Goal: Information Seeking & Learning: Learn about a topic

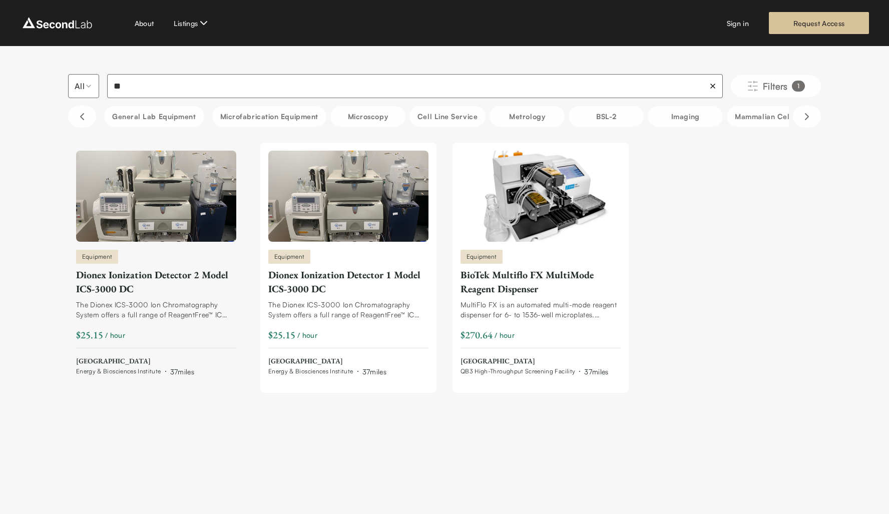
click at [186, 275] on div "Dionex Ionization Detector 2 Model ICS-3000 DC" at bounding box center [156, 282] width 160 height 28
click at [336, 273] on div "Dionex Ionization Detector 1 Model ICS-3000 DC" at bounding box center [348, 282] width 160 height 28
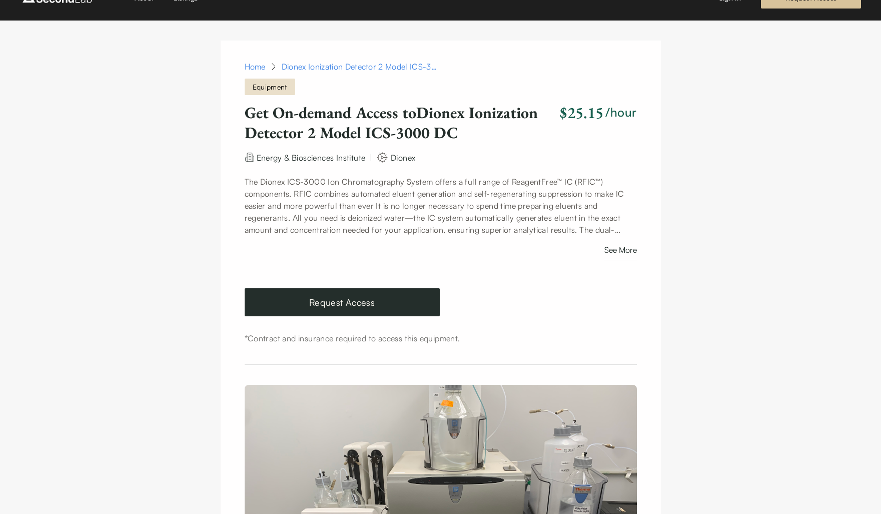
scroll to position [24, 0]
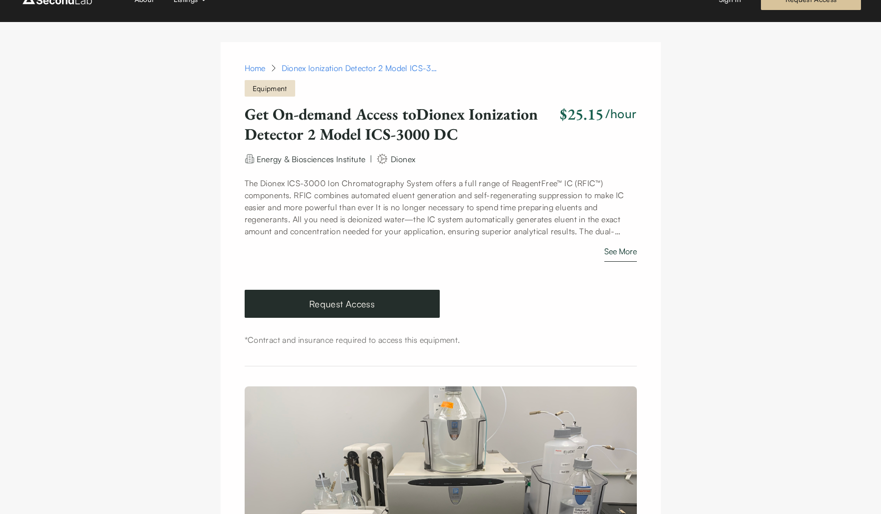
click at [625, 251] on button "See More" at bounding box center [620, 253] width 33 height 17
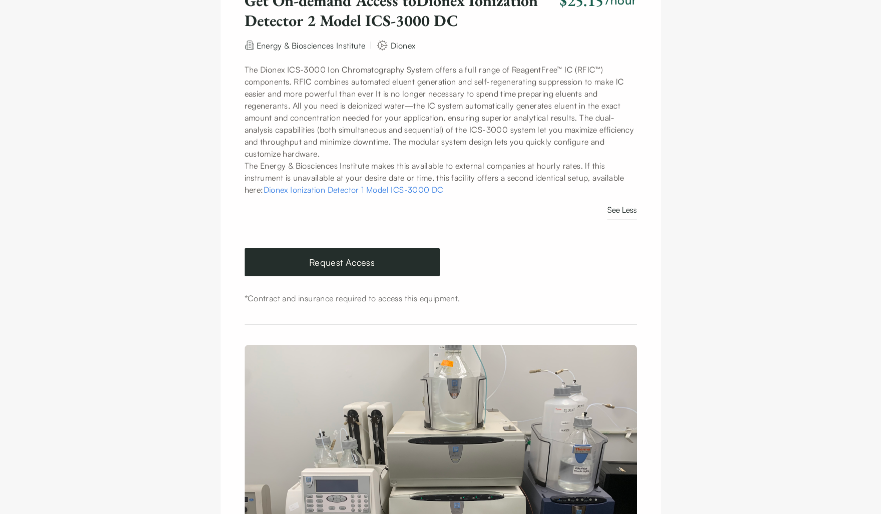
scroll to position [0, 0]
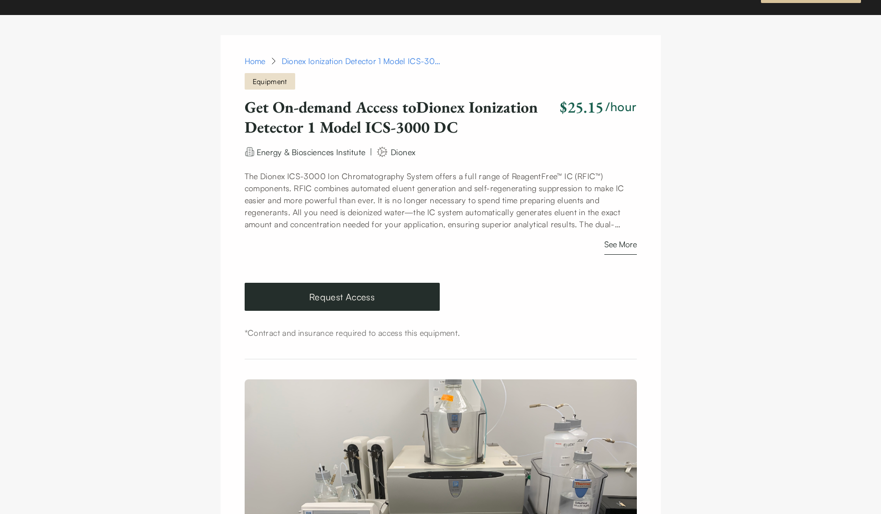
scroll to position [32, 0]
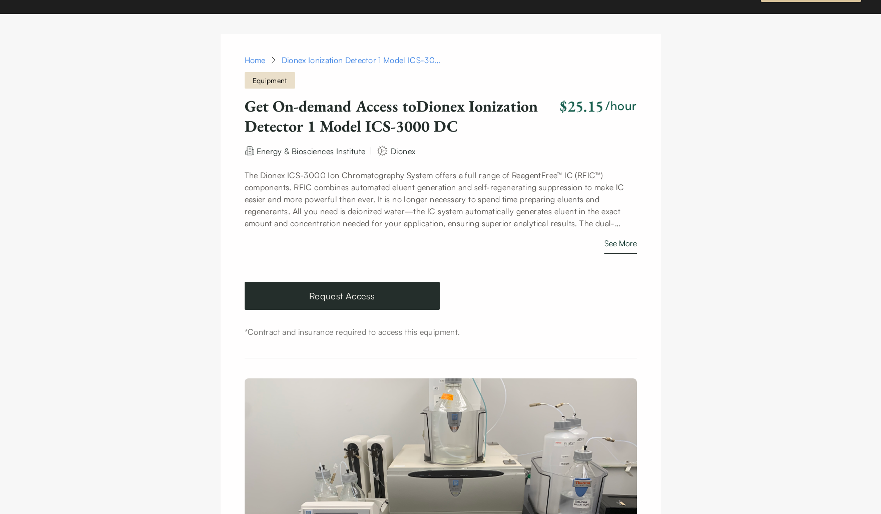
click at [614, 246] on button "See More" at bounding box center [620, 245] width 33 height 17
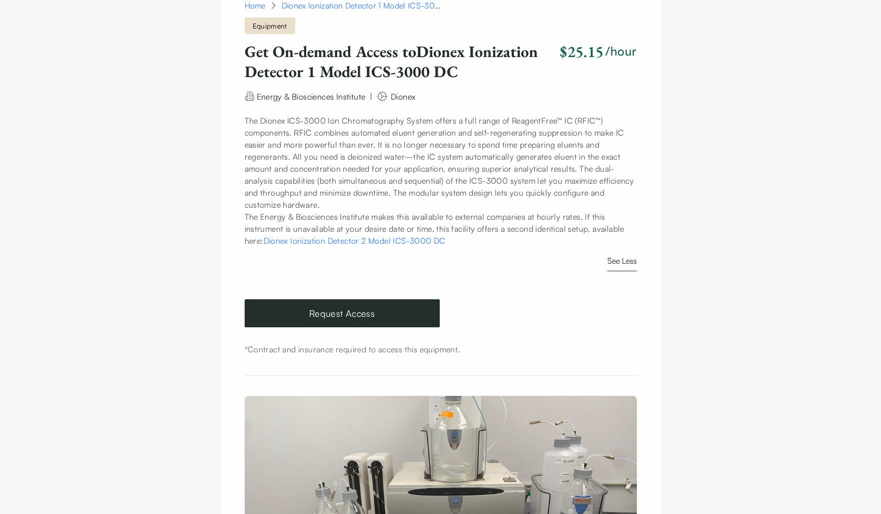
scroll to position [0, 0]
